Goal: Task Accomplishment & Management: Use online tool/utility

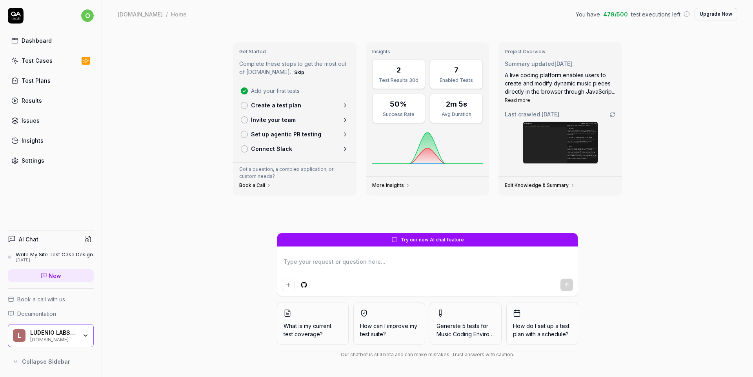
click at [81, 330] on div "LUDENIO LABS LTD [DOMAIN_NAME]" at bounding box center [56, 335] width 52 height 13
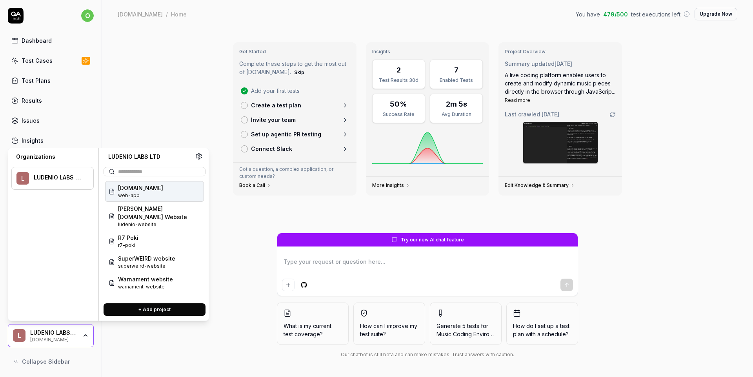
click at [190, 341] on div "Get Started Complete these steps to get the most out of [DOMAIN_NAME]. Skip Add…" at bounding box center [427, 202] width 651 height 349
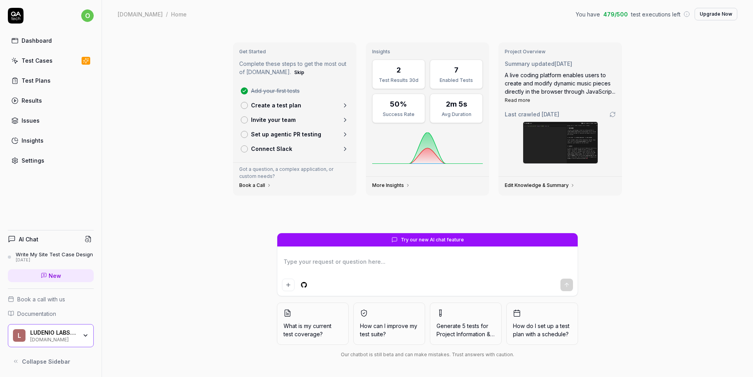
click at [85, 336] on icon "button" at bounding box center [85, 336] width 3 height 2
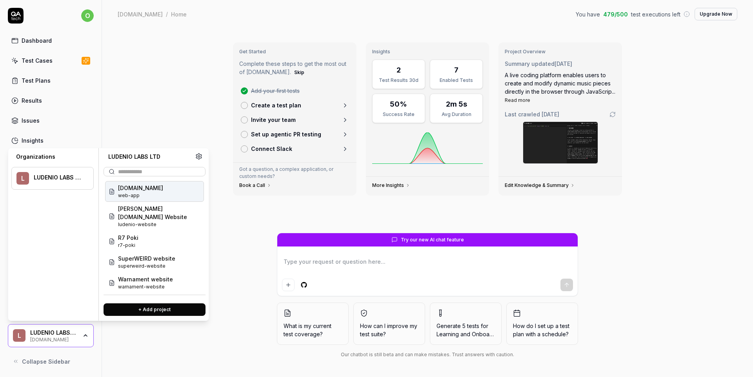
drag, startPoint x: 145, startPoint y: 83, endPoint x: 138, endPoint y: 74, distance: 11.7
click at [145, 82] on div "Get Started Complete these steps to get the most out of [DOMAIN_NAME]. Skip Add…" at bounding box center [427, 202] width 651 height 349
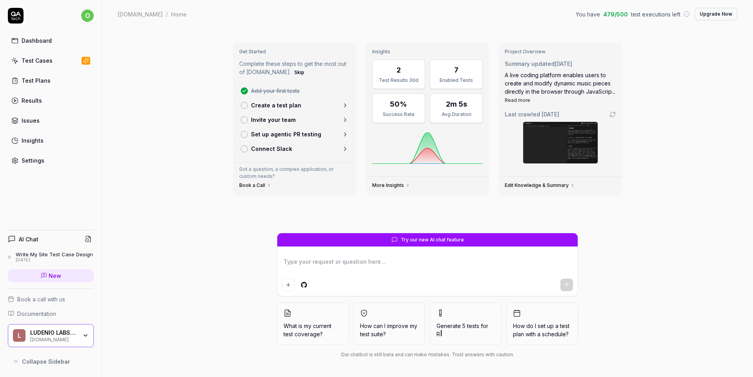
click at [168, 73] on div "Get Started Complete these steps to get the most out of [DOMAIN_NAME]. Skip Add…" at bounding box center [427, 202] width 651 height 349
click at [84, 338] on icon "button" at bounding box center [85, 335] width 6 height 6
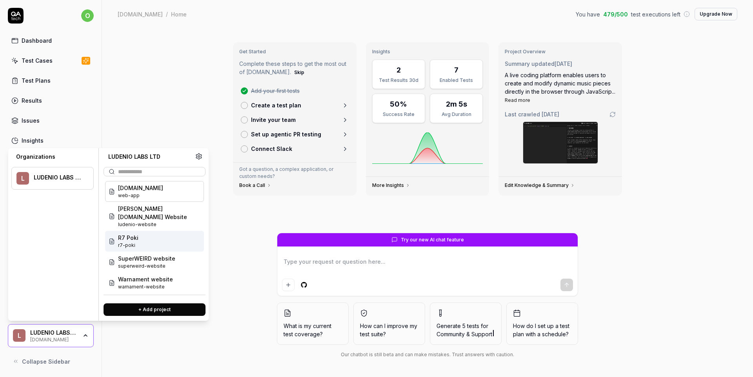
click at [145, 231] on div "R7 Poki r7-poki" at bounding box center [154, 241] width 99 height 21
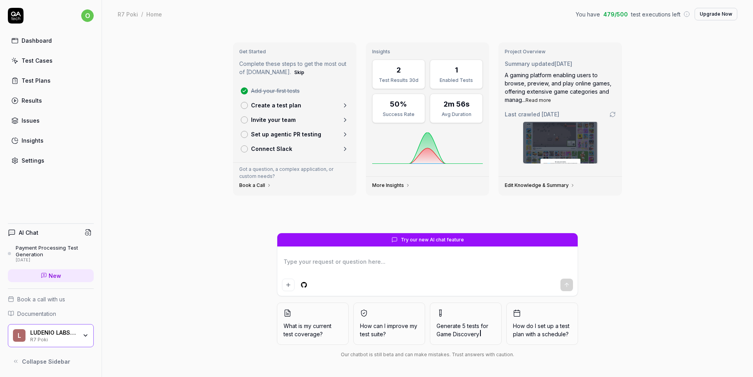
click at [80, 339] on div "LUDENIO LABS LTD R7 Poki" at bounding box center [56, 335] width 52 height 13
click at [145, 96] on div "Get Started Complete these steps to get the most out of [DOMAIN_NAME]. Skip Add…" at bounding box center [427, 202] width 651 height 349
click at [45, 58] on div "Test Cases" at bounding box center [37, 60] width 31 height 8
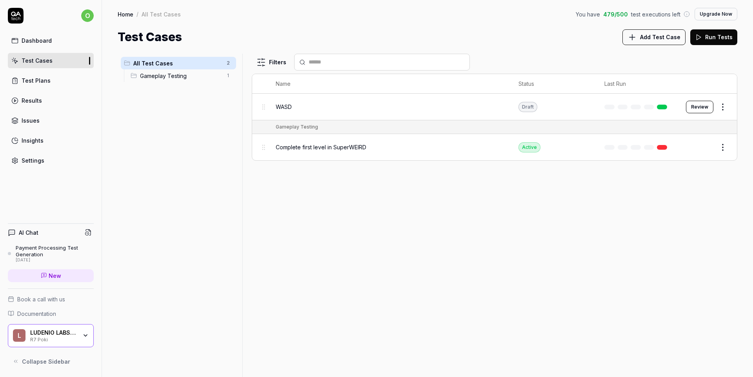
click at [287, 104] on span "WASD" at bounding box center [284, 107] width 16 height 8
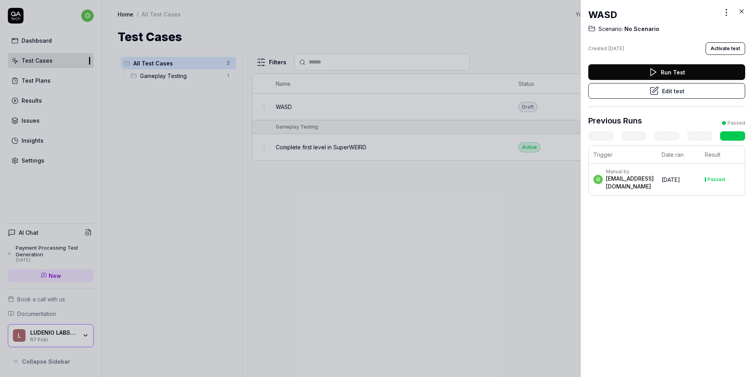
click at [642, 190] on div "[EMAIL_ADDRESS][DOMAIN_NAME]" at bounding box center [630, 183] width 48 height 16
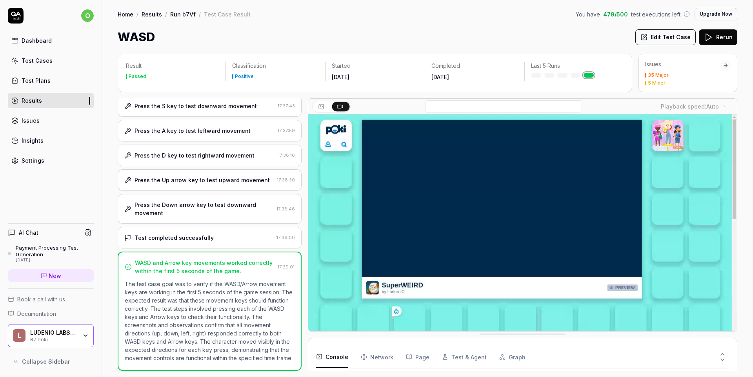
scroll to position [907, 0]
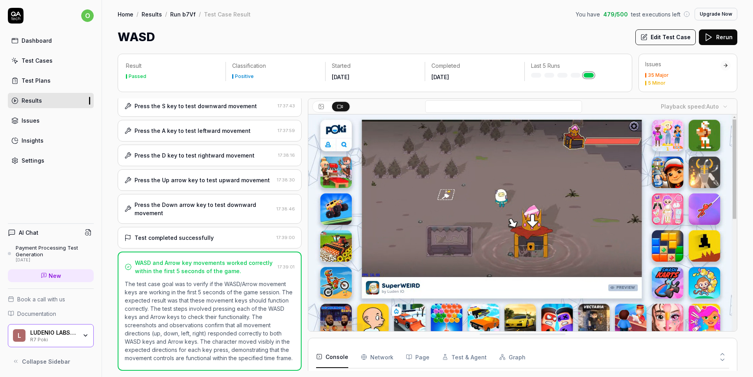
click at [582, 349] on div at bounding box center [633, 357] width 191 height 22
click at [383, 361] on Requests "Network" at bounding box center [377, 357] width 33 height 22
click at [419, 356] on button "Page" at bounding box center [418, 357] width 24 height 22
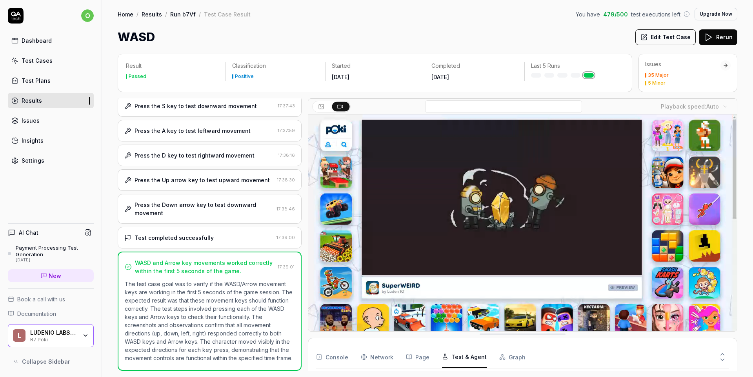
click at [466, 354] on button "Test & Agent" at bounding box center [464, 357] width 45 height 22
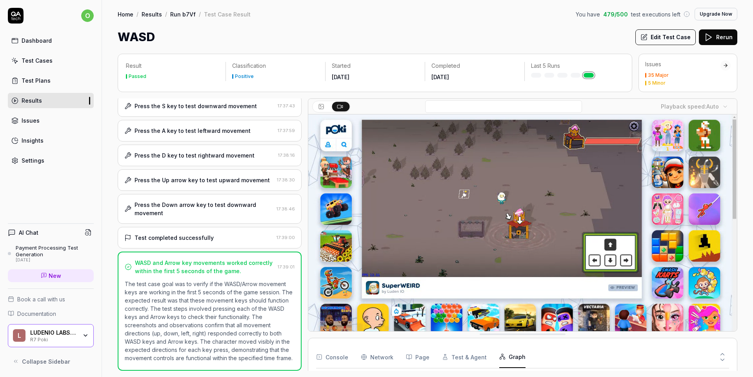
click at [519, 355] on button "Graph" at bounding box center [512, 357] width 26 height 22
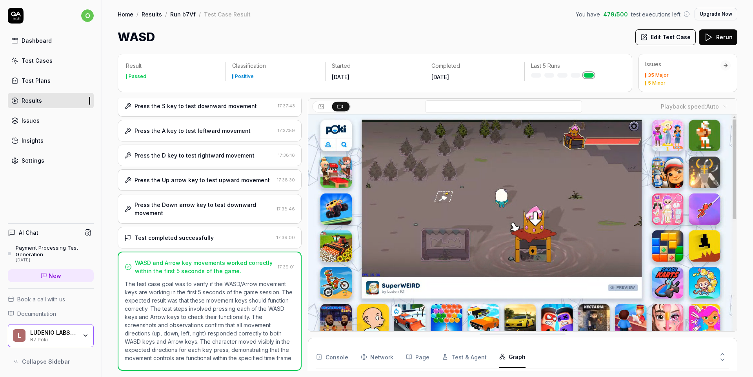
click at [333, 355] on button "Console" at bounding box center [332, 357] width 32 height 22
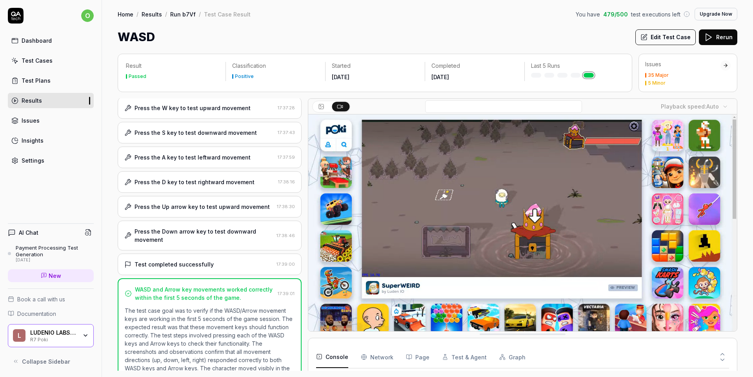
scroll to position [137, 0]
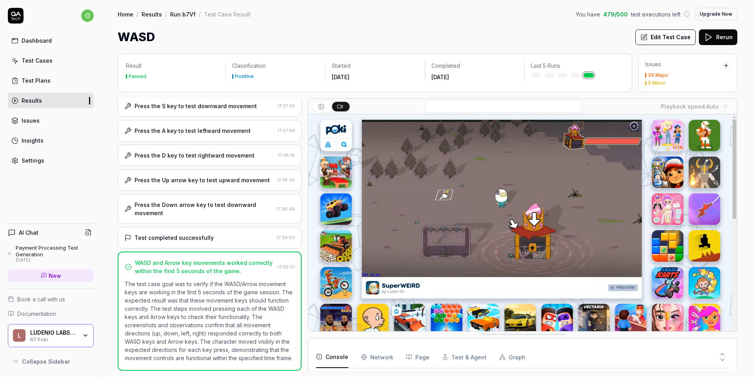
click at [89, 333] on div "L LUDENIO LABS LTD R7 Poki" at bounding box center [51, 336] width 86 height 24
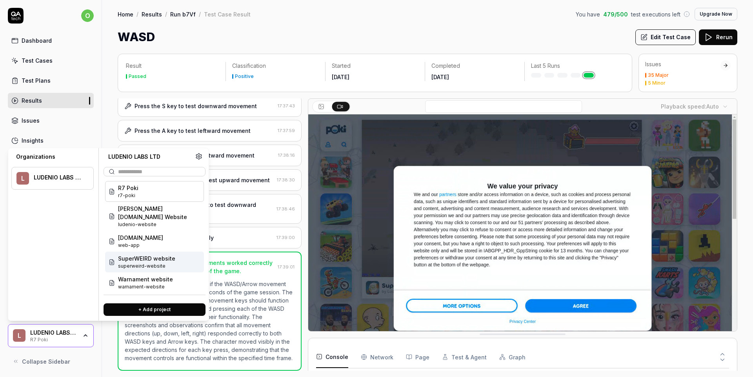
click at [161, 263] on span "superweird-website" at bounding box center [146, 266] width 57 height 7
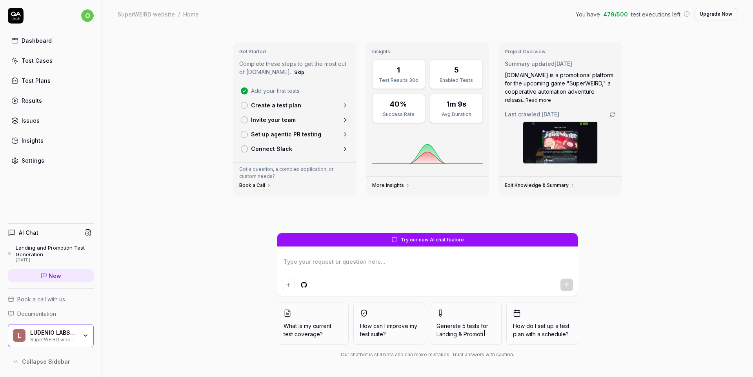
type textarea "*"
click at [39, 62] on div "Test Cases" at bounding box center [37, 60] width 31 height 8
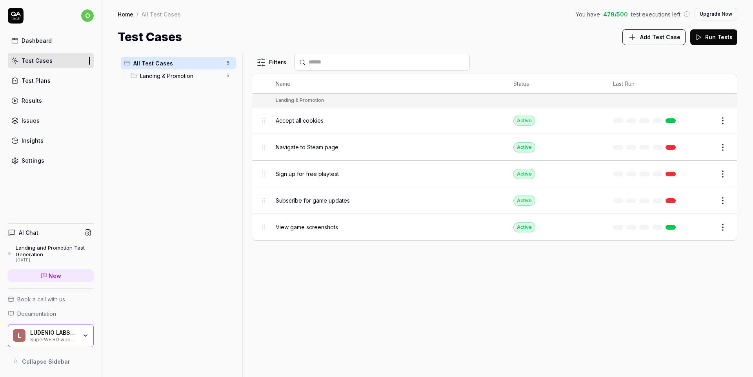
click at [36, 79] on div "Test Plans" at bounding box center [36, 80] width 29 height 8
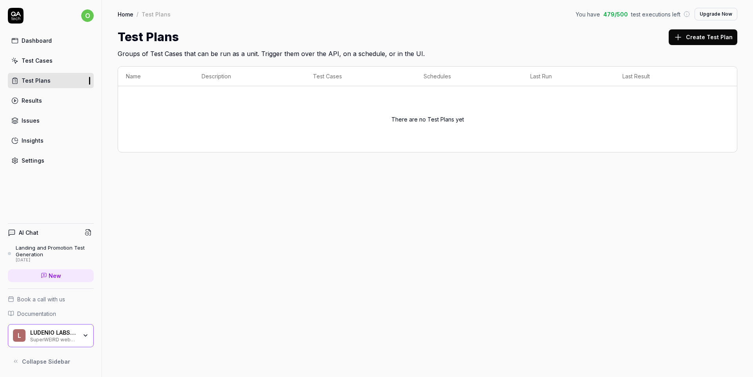
click at [47, 62] on div "Test Cases" at bounding box center [37, 60] width 31 height 8
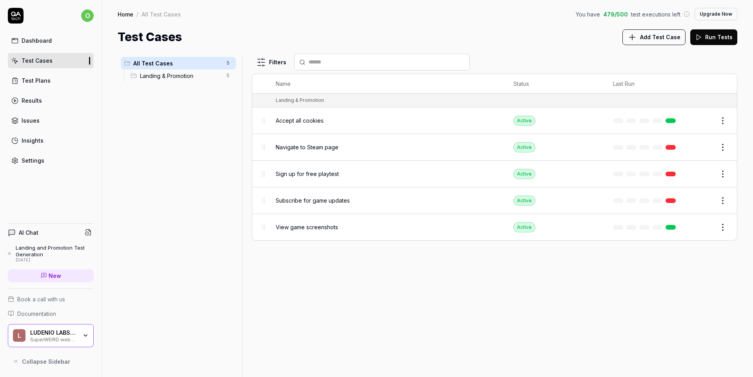
click at [294, 352] on div "Filters Name Status Last Run Landing & Promotion Accept all cookies Active Edit…" at bounding box center [494, 215] width 485 height 323
click at [180, 73] on span "Landing & Promotion" at bounding box center [181, 76] width 82 height 8
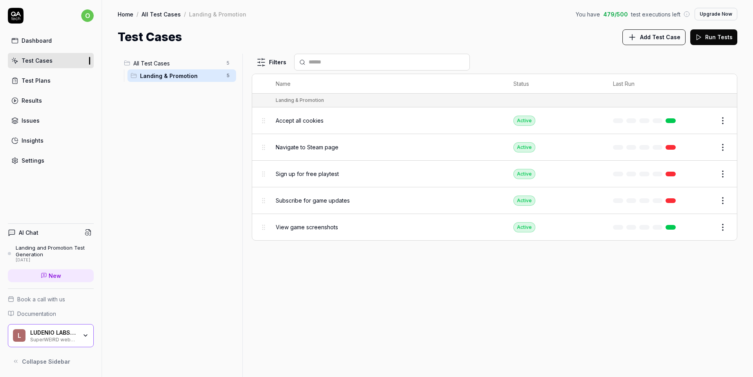
click at [302, 227] on span "View game screenshots" at bounding box center [307, 227] width 62 height 8
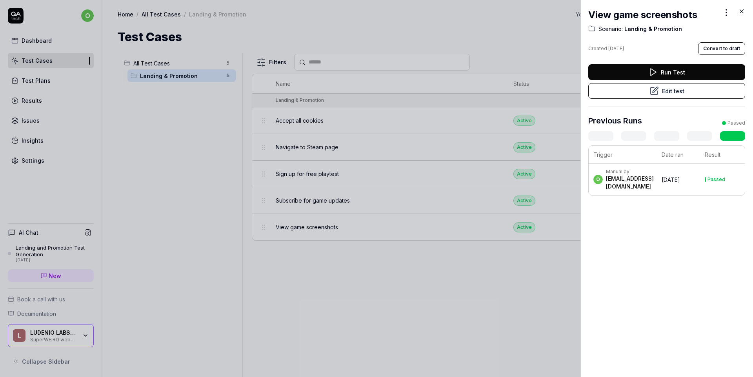
click at [661, 73] on button "Run Test" at bounding box center [666, 72] width 157 height 16
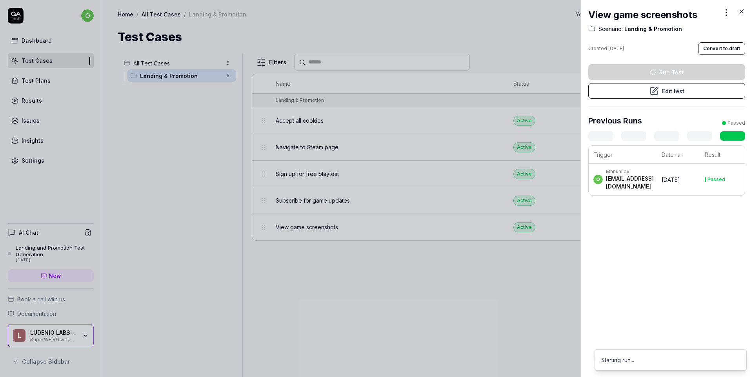
click at [640, 189] on div "[EMAIL_ADDRESS][DOMAIN_NAME]" at bounding box center [630, 183] width 48 height 16
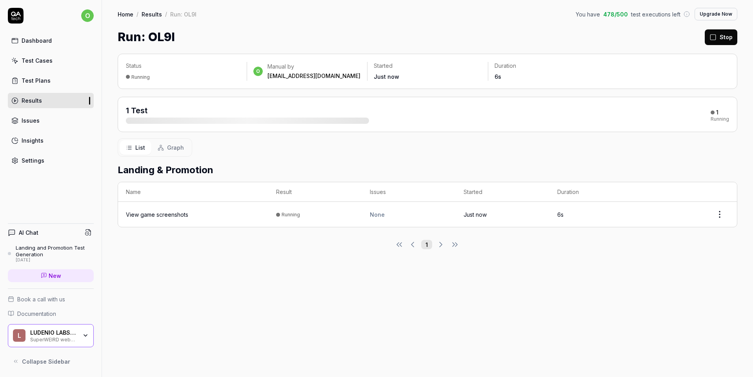
click at [168, 152] on button "Graph" at bounding box center [170, 147] width 39 height 15
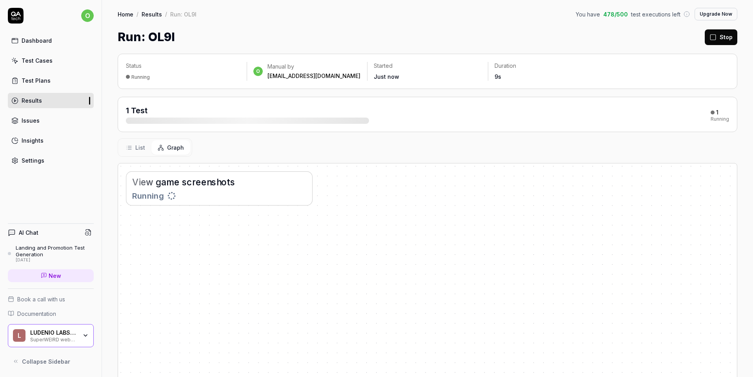
click at [137, 150] on span "List" at bounding box center [140, 147] width 10 height 8
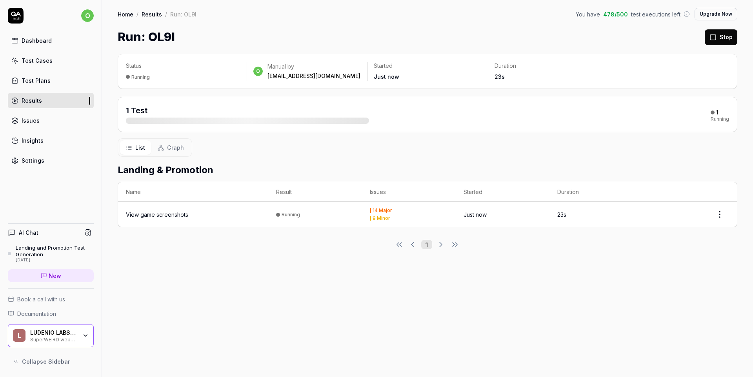
click at [284, 249] on div "Status Running o Manual by [PERSON_NAME][EMAIL_ADDRESS][DOMAIN_NAME] Started Ju…" at bounding box center [427, 211] width 651 height 331
click at [601, 146] on div "List Graph" at bounding box center [427, 147] width 619 height 18
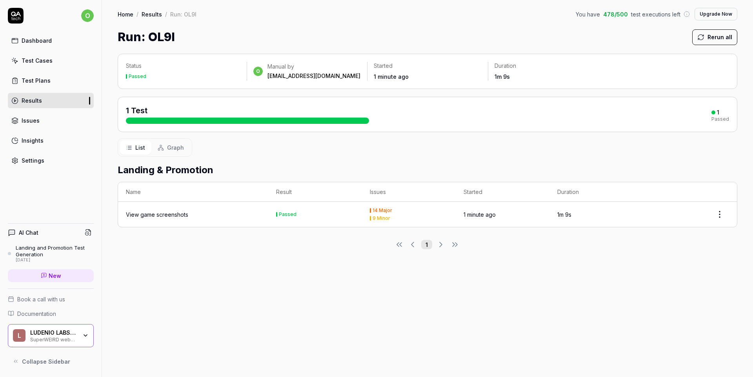
click at [176, 149] on span "Graph" at bounding box center [175, 147] width 17 height 8
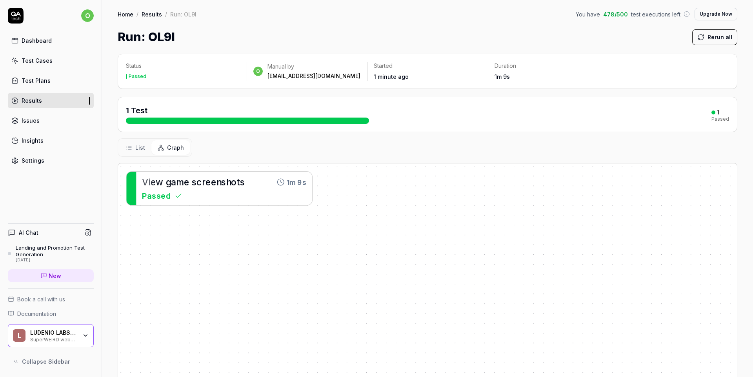
click at [178, 180] on span "m" at bounding box center [180, 182] width 8 height 10
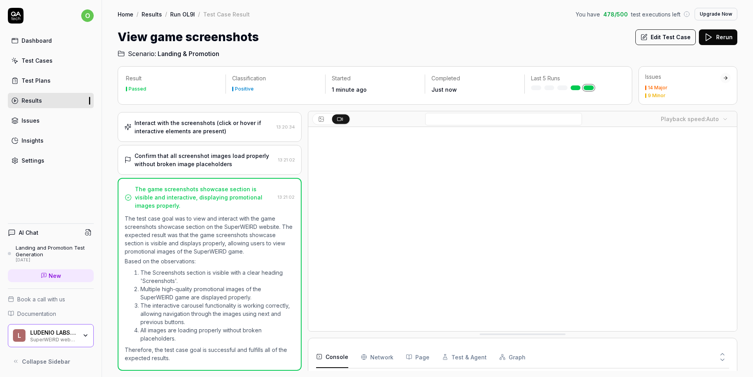
scroll to position [743, 0]
